Goal: Transaction & Acquisition: Book appointment/travel/reservation

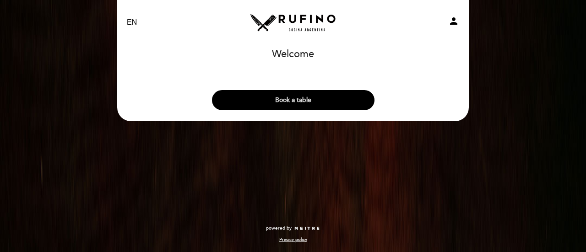
click at [329, 95] on button "Book a table" at bounding box center [293, 100] width 162 height 20
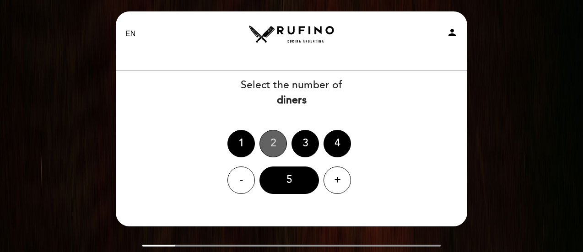
click at [271, 141] on div "2" at bounding box center [272, 143] width 27 height 27
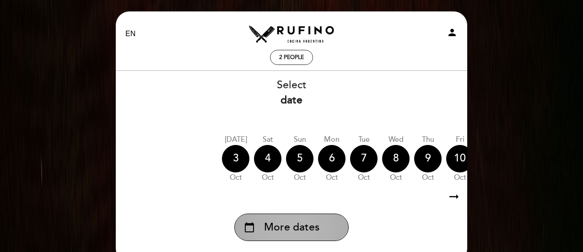
click at [277, 231] on span "More dates" at bounding box center [291, 227] width 55 height 15
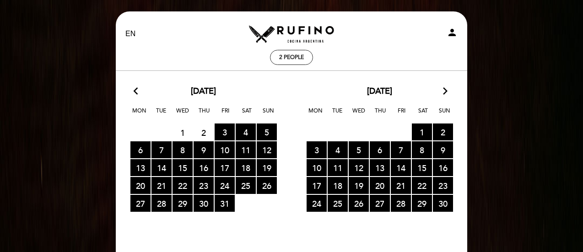
click at [446, 91] on icon "arrow_forward_ios" at bounding box center [445, 92] width 8 height 12
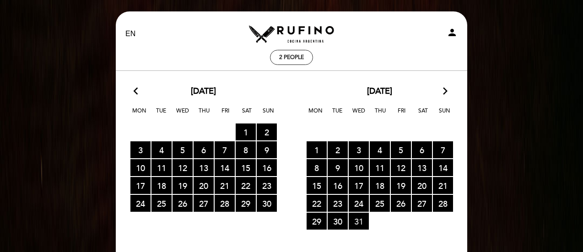
click at [357, 219] on span "31 RESERVATIONS AVAILABLE" at bounding box center [359, 221] width 20 height 17
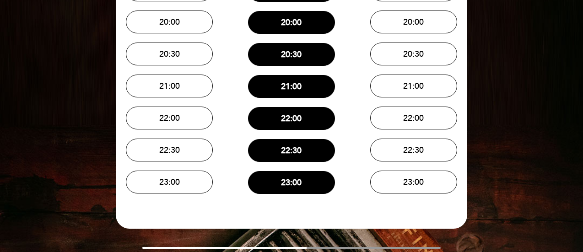
scroll to position [166, 0]
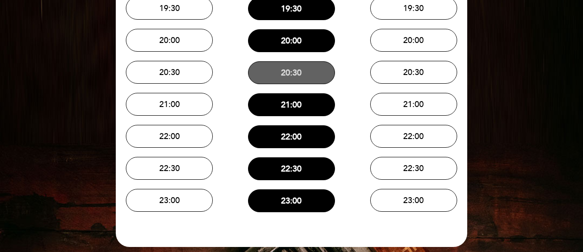
click at [305, 75] on button "20:30" at bounding box center [291, 72] width 87 height 23
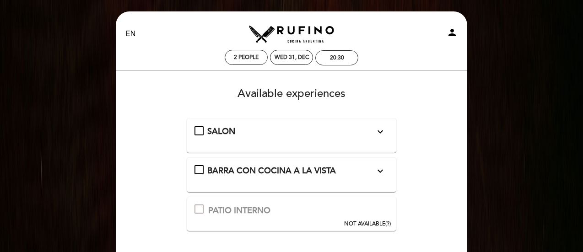
click at [200, 129] on div "SALON expand_more" at bounding box center [291, 132] width 194 height 12
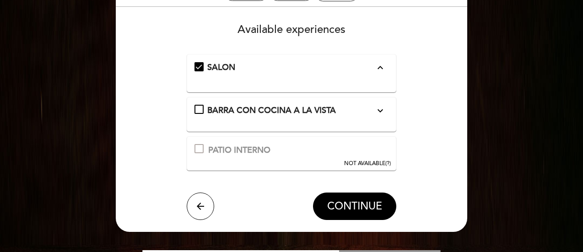
scroll to position [65, 0]
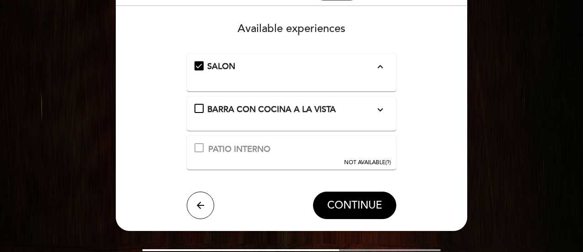
click at [386, 162] on div "NOT AVAILABLE (?)" at bounding box center [367, 163] width 47 height 8
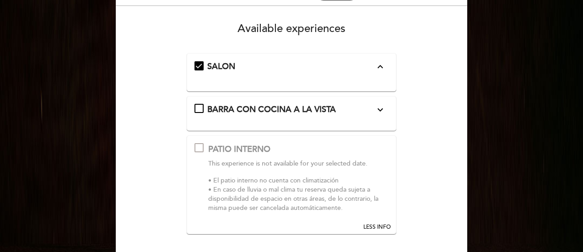
click at [377, 225] on span "LESS INFO" at bounding box center [376, 227] width 27 height 8
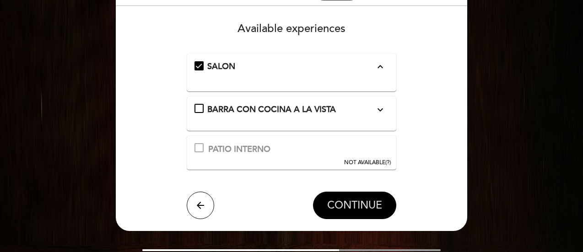
click at [339, 204] on span "CONTINUE" at bounding box center [354, 205] width 55 height 13
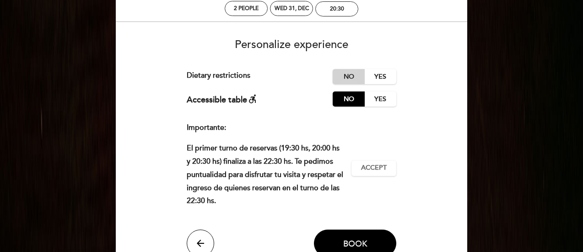
click at [347, 80] on label "No" at bounding box center [349, 76] width 32 height 15
click at [372, 161] on button "Accept Accepted" at bounding box center [373, 169] width 45 height 16
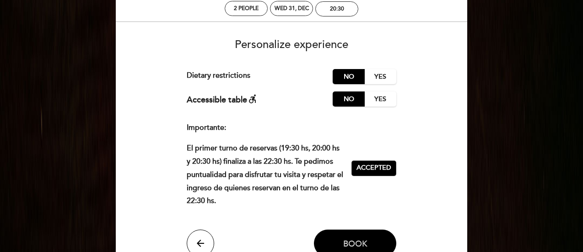
click at [360, 239] on span "Book" at bounding box center [355, 243] width 24 height 10
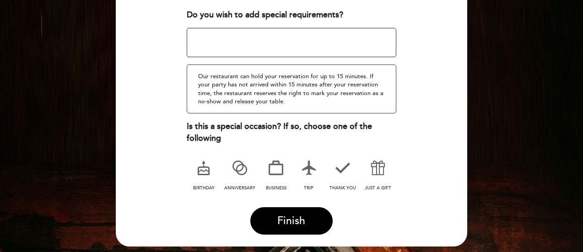
scroll to position [147, 0]
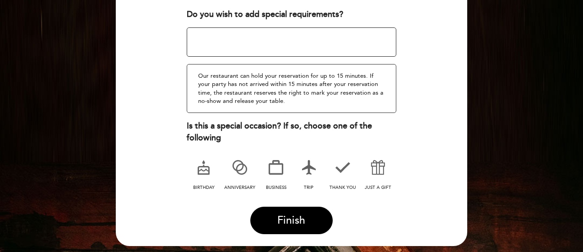
click at [310, 169] on icon at bounding box center [309, 168] width 24 height 24
click at [280, 44] on textarea at bounding box center [292, 41] width 210 height 29
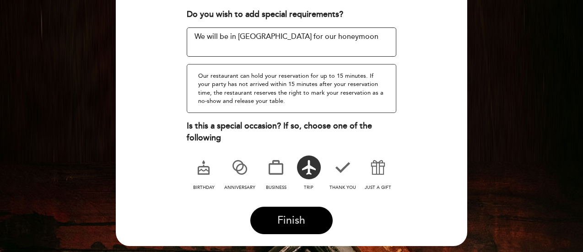
type textarea "We will be in Argentina for our honeymoon"
click at [290, 214] on span "Finish" at bounding box center [291, 220] width 28 height 13
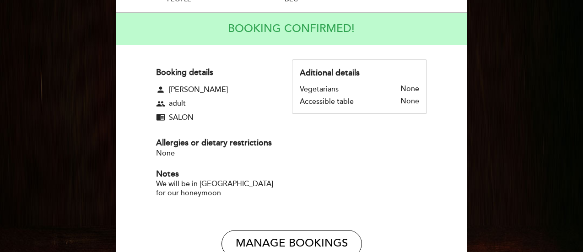
scroll to position [0, 0]
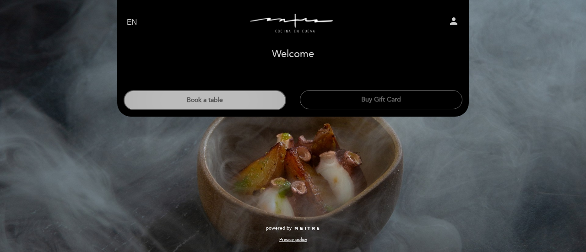
click at [206, 103] on button "Book a table" at bounding box center [205, 100] width 162 height 20
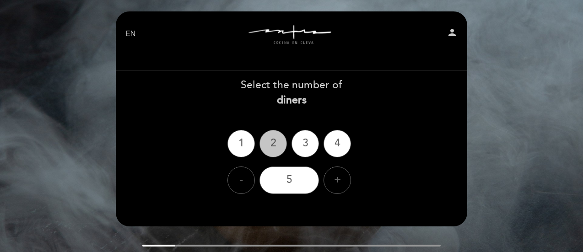
click at [270, 144] on div "2" at bounding box center [272, 143] width 27 height 27
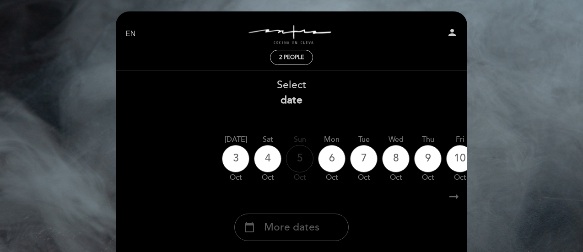
click at [289, 232] on span "More dates" at bounding box center [291, 227] width 55 height 15
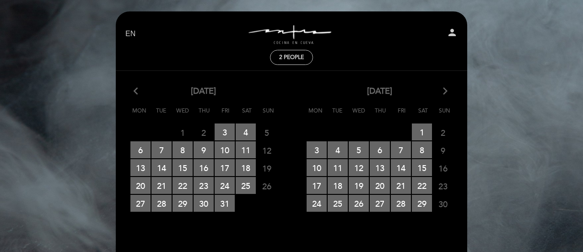
click at [444, 92] on icon "arrow_forward_ios" at bounding box center [445, 92] width 8 height 12
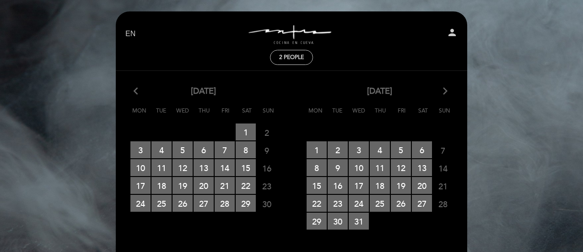
click at [444, 92] on icon "arrow_forward_ios" at bounding box center [445, 92] width 8 height 12
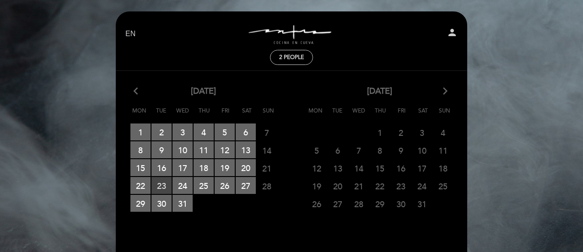
click at [164, 184] on span "23 RESERVATIONS AVAILABLE" at bounding box center [161, 185] width 20 height 17
